Goal: Book appointment/travel/reservation

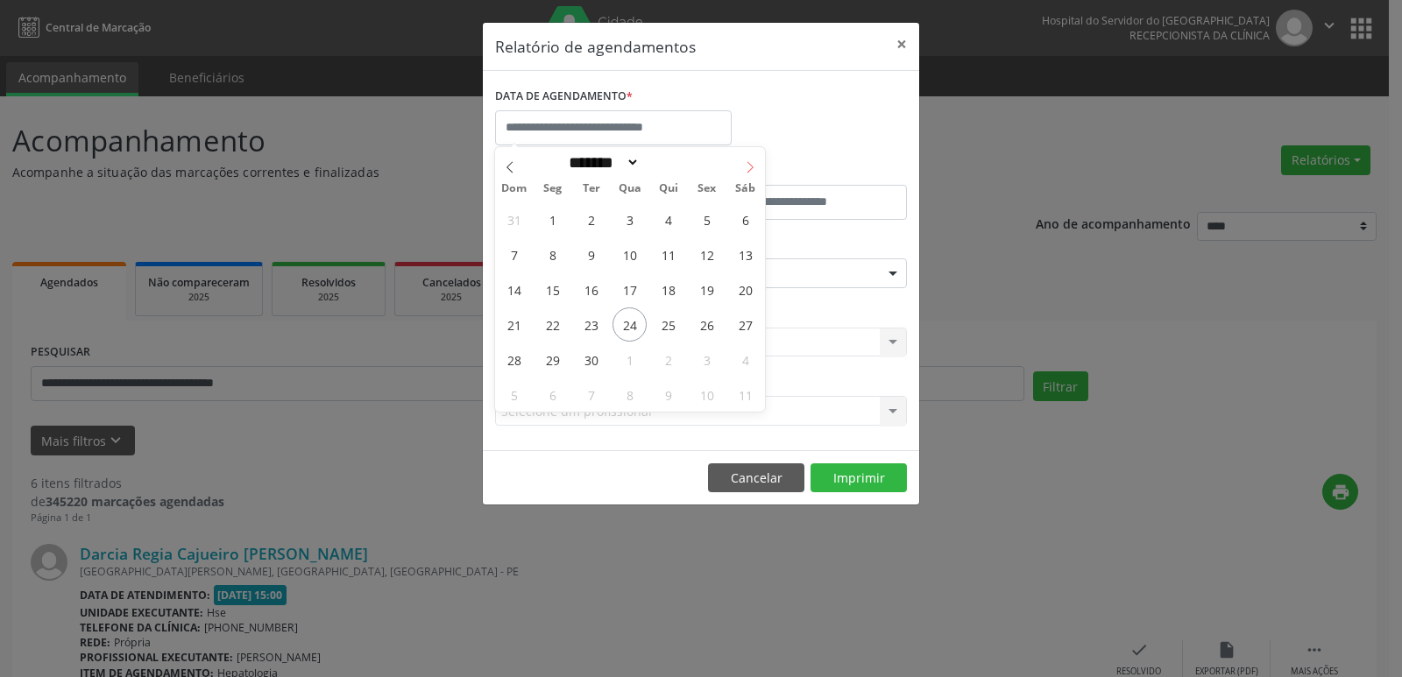
click at [752, 161] on icon at bounding box center [750, 167] width 12 height 12
select select "*"
click at [706, 220] on span "3" at bounding box center [706, 219] width 34 height 34
type input "**********"
click at [704, 220] on span "3" at bounding box center [706, 219] width 34 height 34
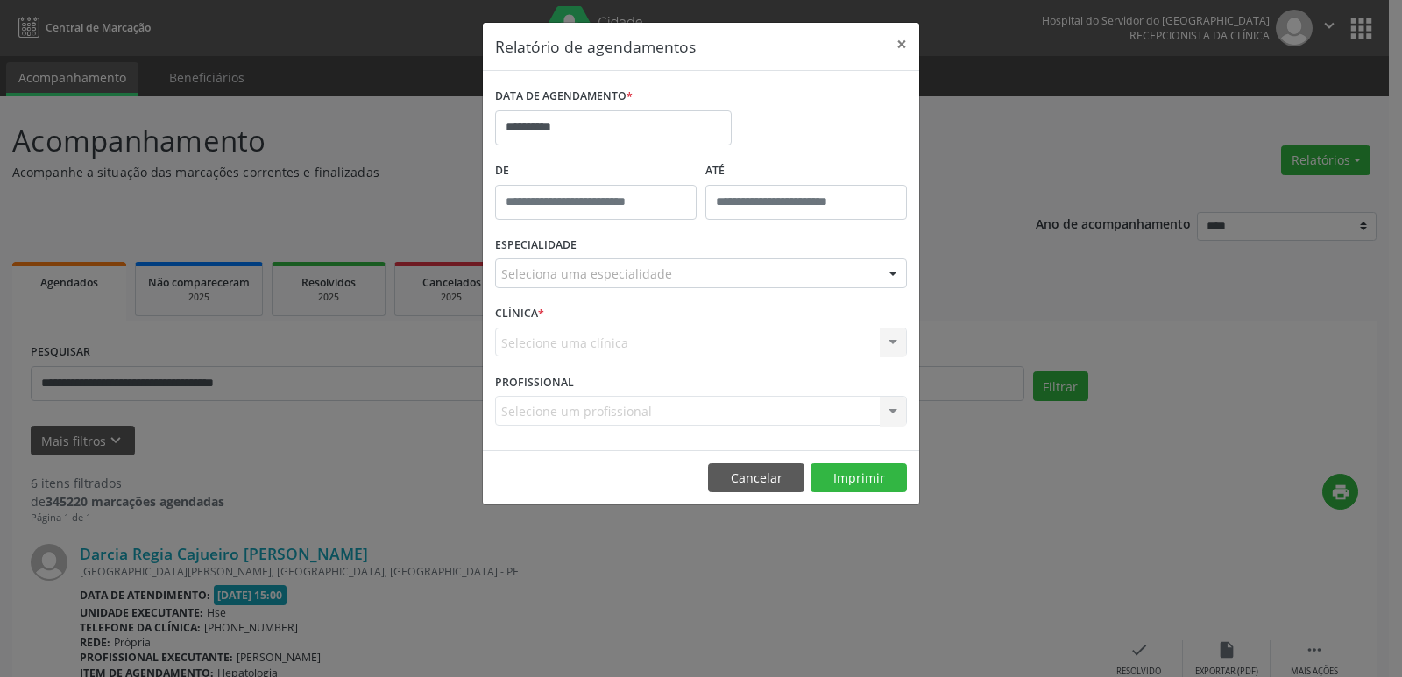
click at [809, 272] on div "Seleciona uma especialidade" at bounding box center [701, 273] width 412 height 30
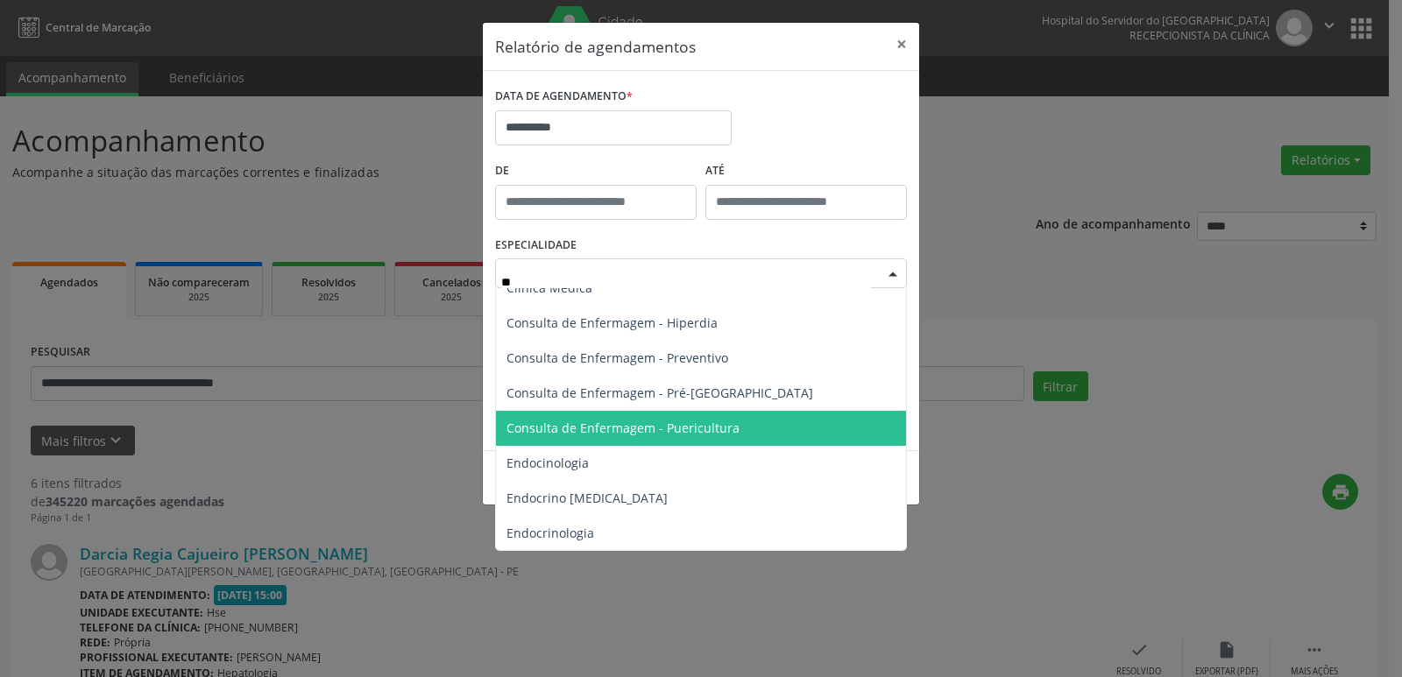
scroll to position [172, 0]
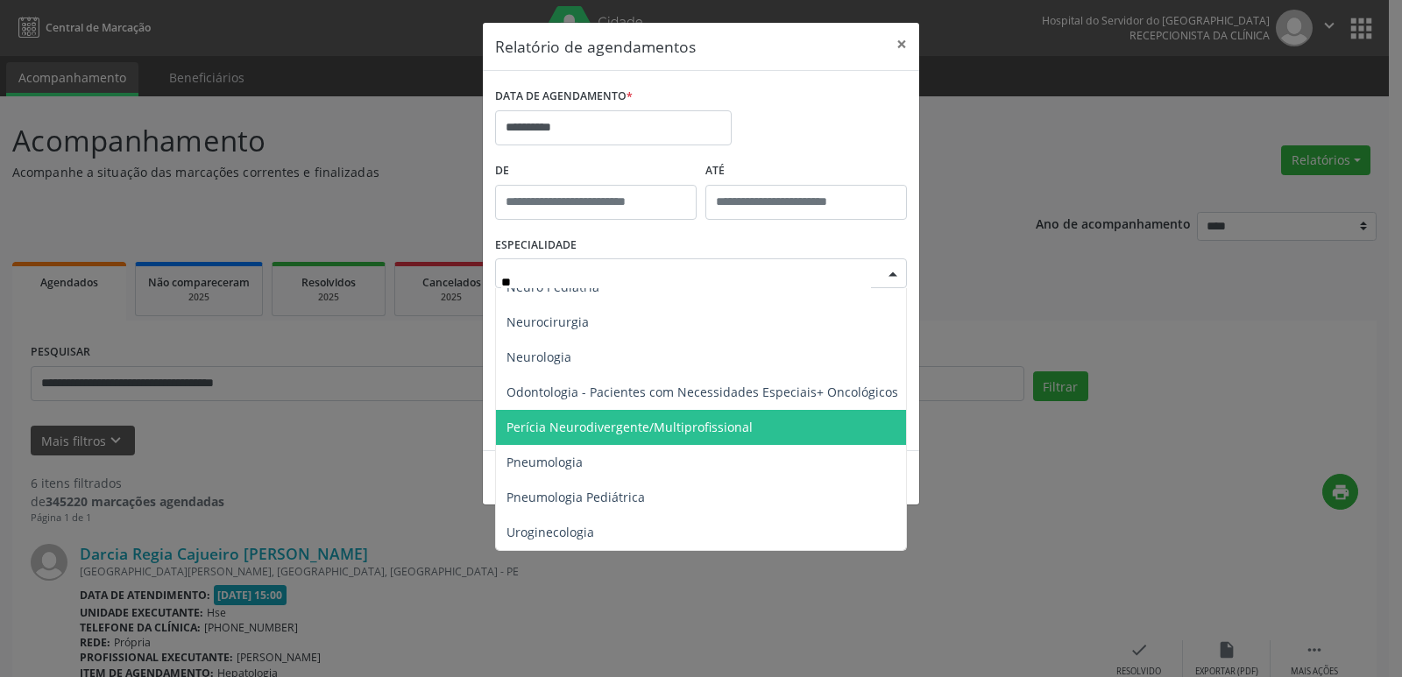
type input "***"
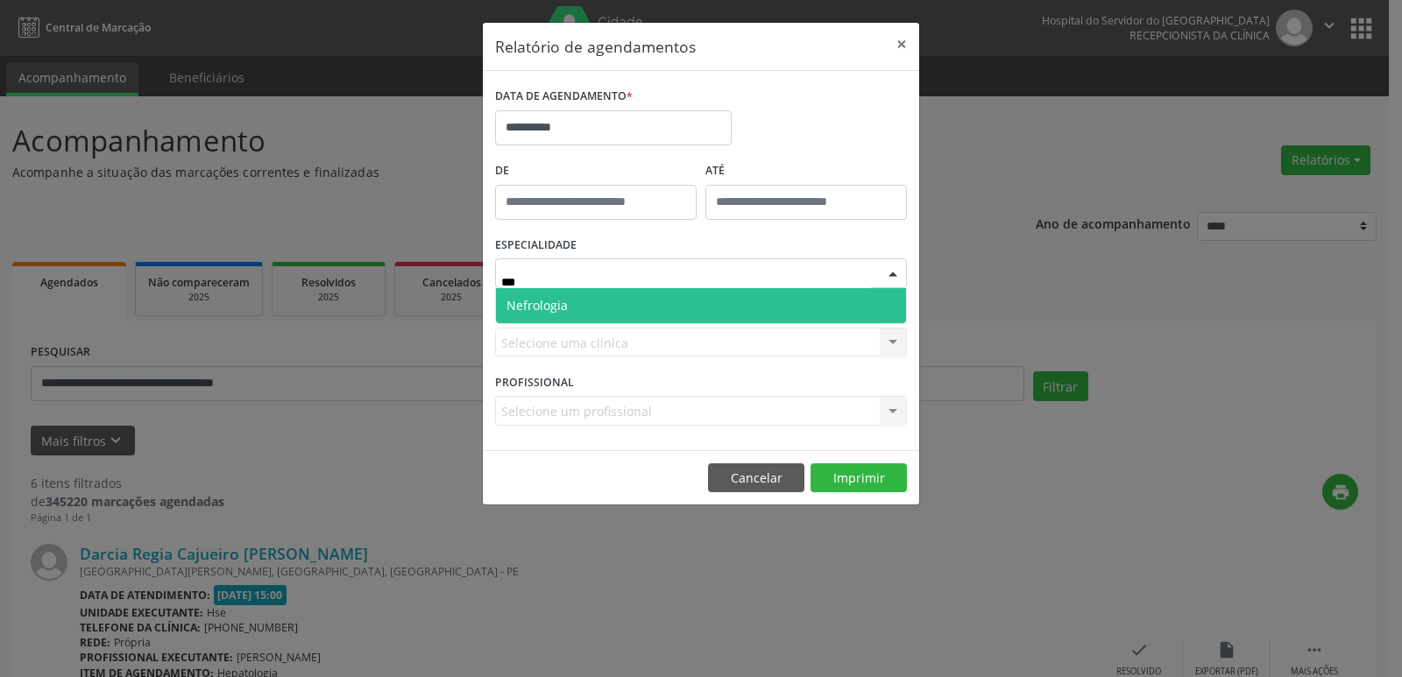
click at [731, 304] on span "Nefrologia" at bounding box center [701, 305] width 410 height 35
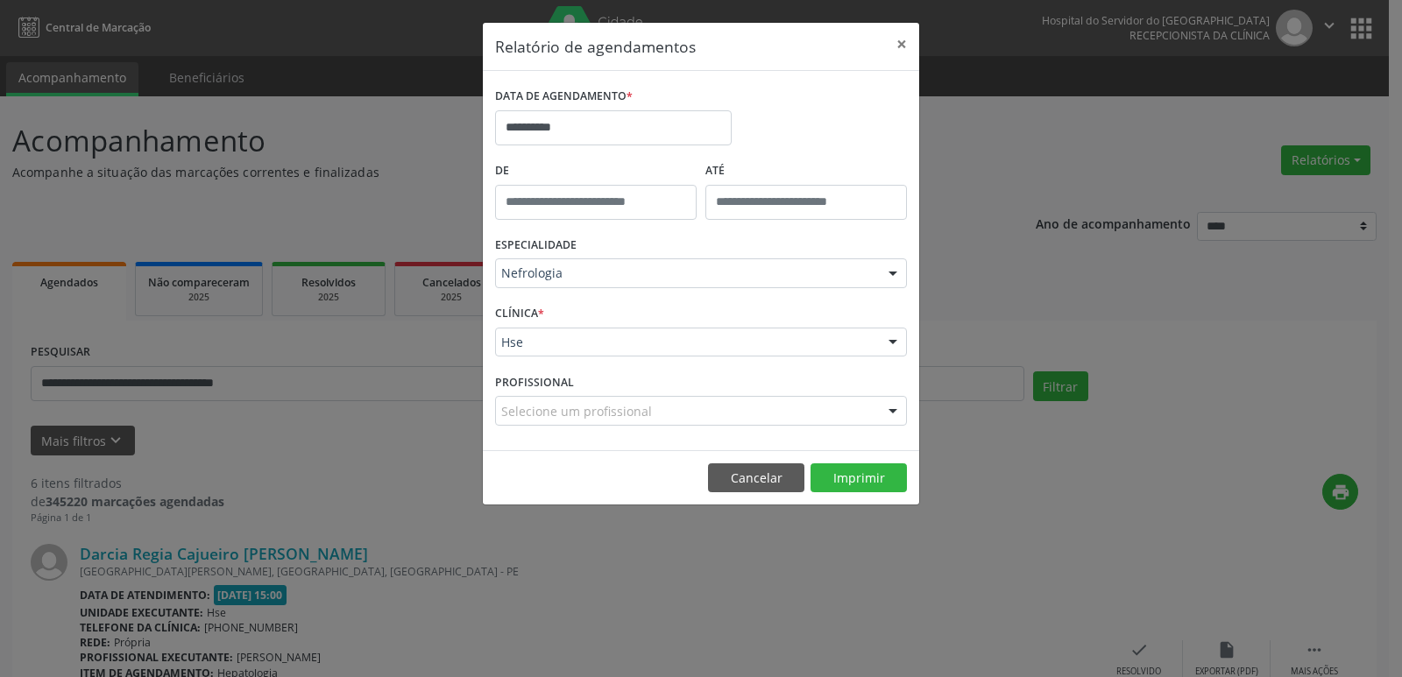
click at [697, 331] on div "Hse" at bounding box center [701, 343] width 412 height 30
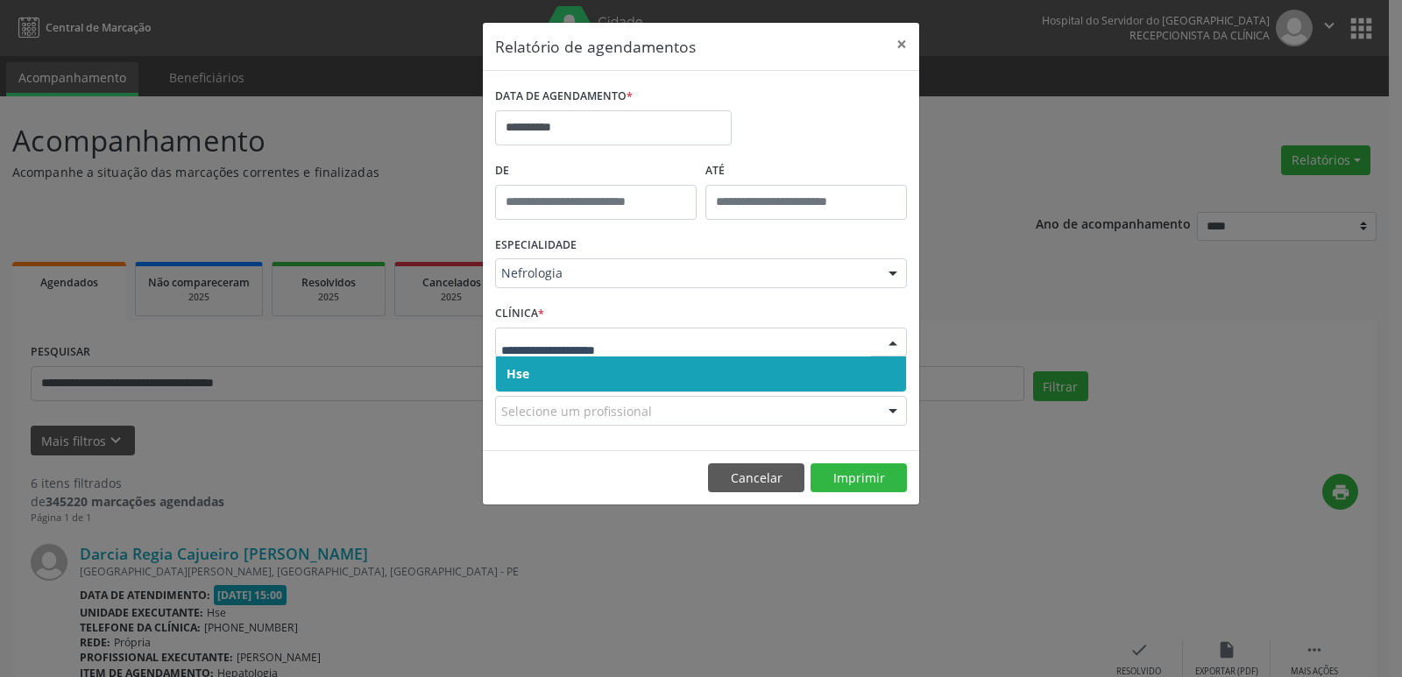
click at [653, 365] on span "Hse" at bounding box center [701, 374] width 410 height 35
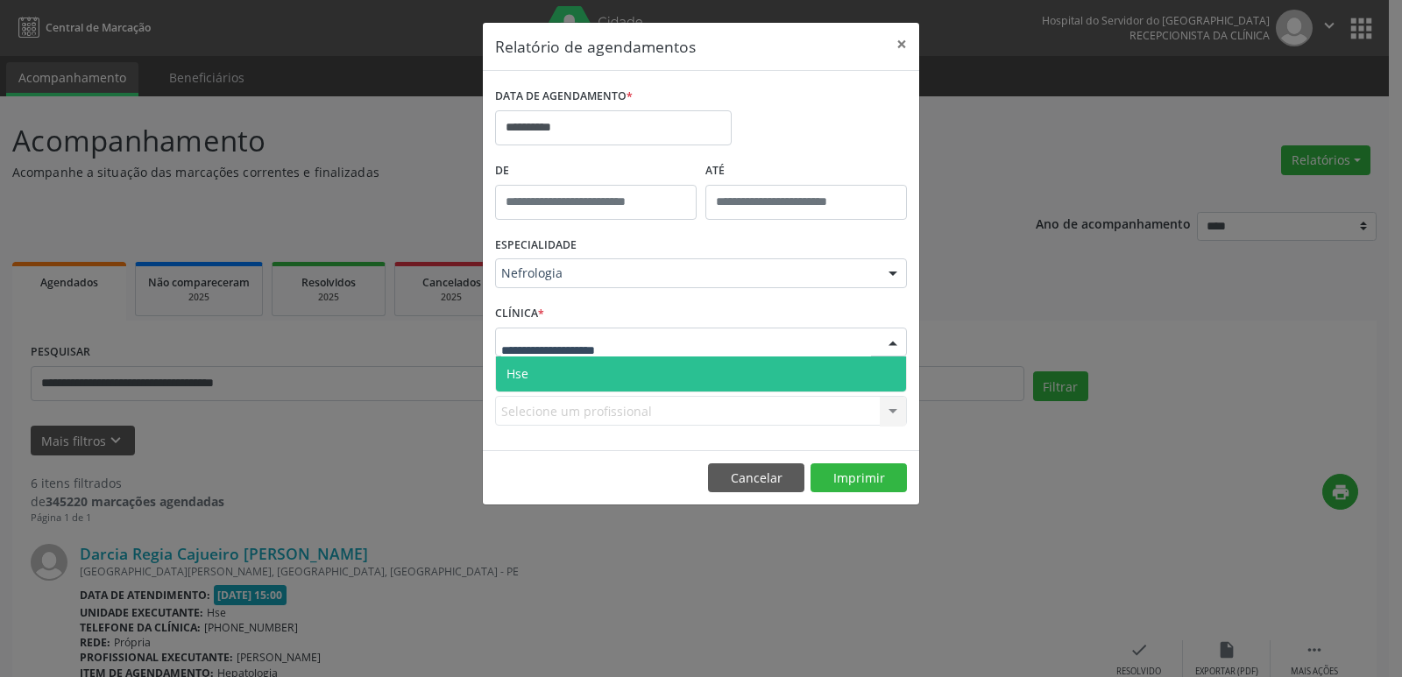
click at [625, 335] on div at bounding box center [701, 343] width 412 height 30
click at [597, 371] on span "Hse" at bounding box center [701, 374] width 410 height 35
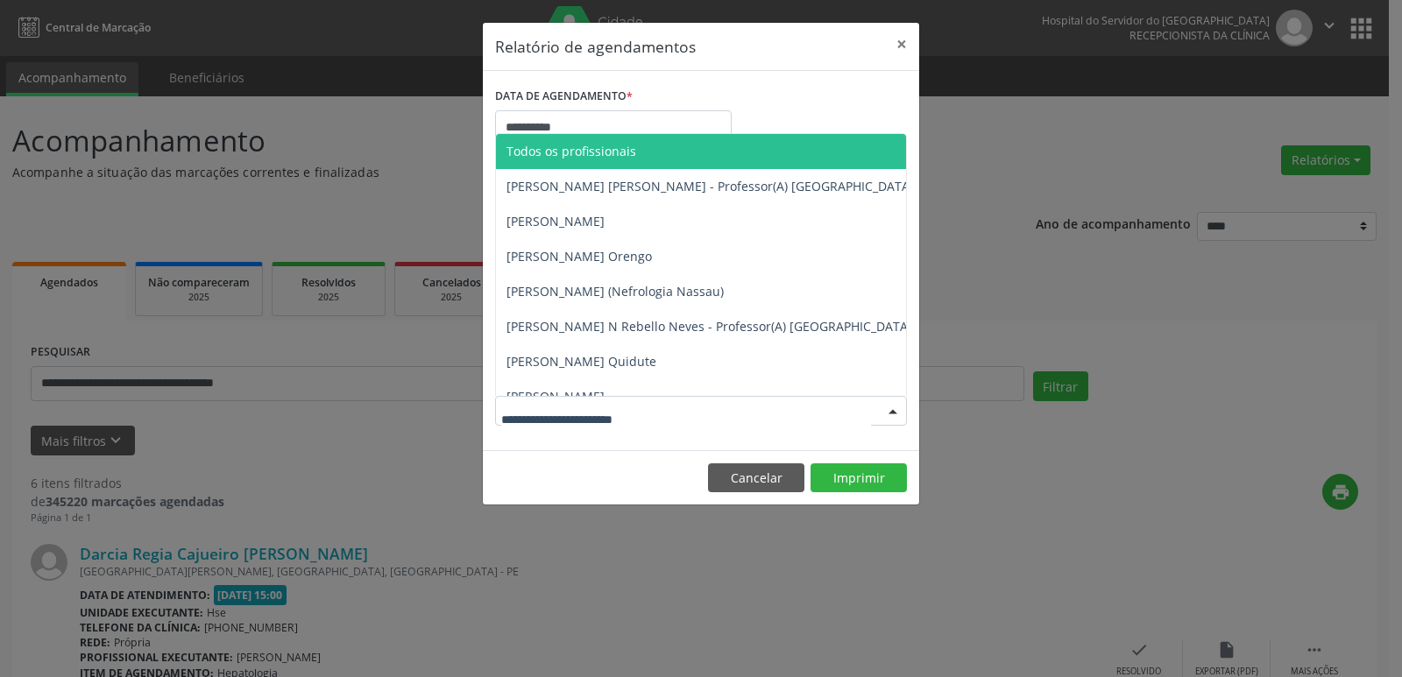
click at [664, 413] on div at bounding box center [701, 411] width 412 height 30
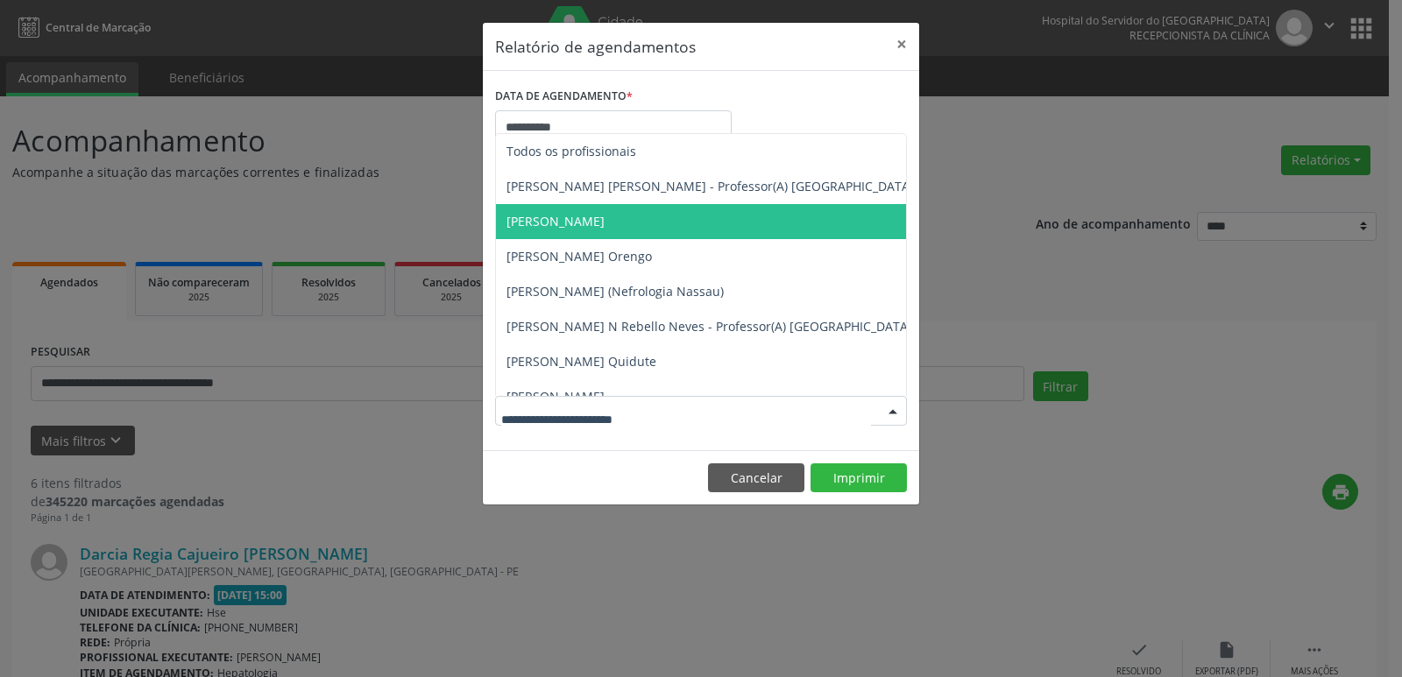
click at [604, 220] on span "[PERSON_NAME]" at bounding box center [555, 221] width 98 height 17
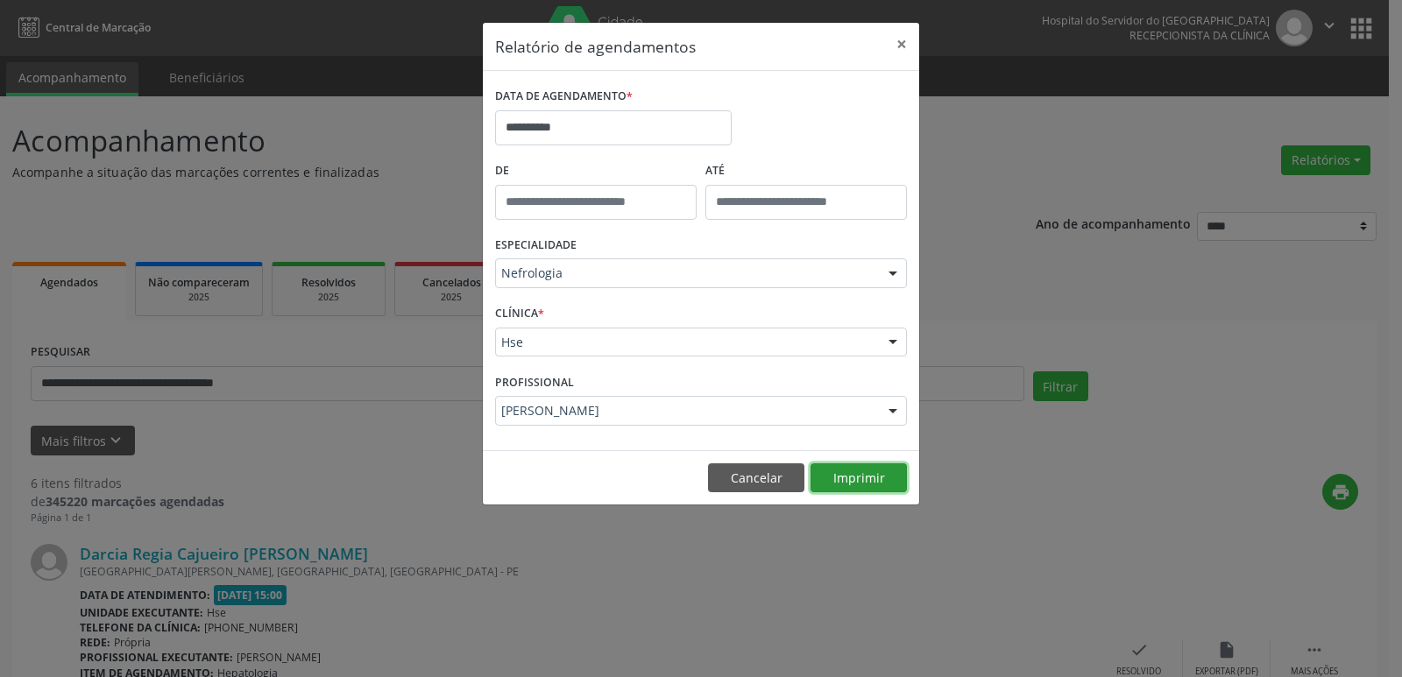
click at [878, 483] on button "Imprimir" at bounding box center [858, 478] width 96 height 30
